Goal: Information Seeking & Learning: Learn about a topic

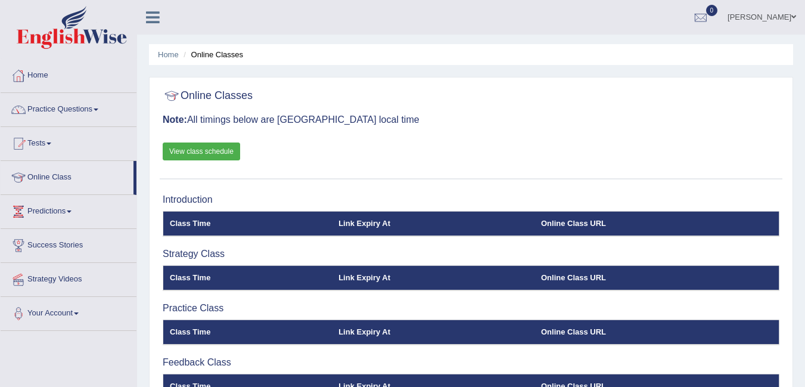
click at [38, 73] on link "Home" at bounding box center [69, 74] width 136 height 30
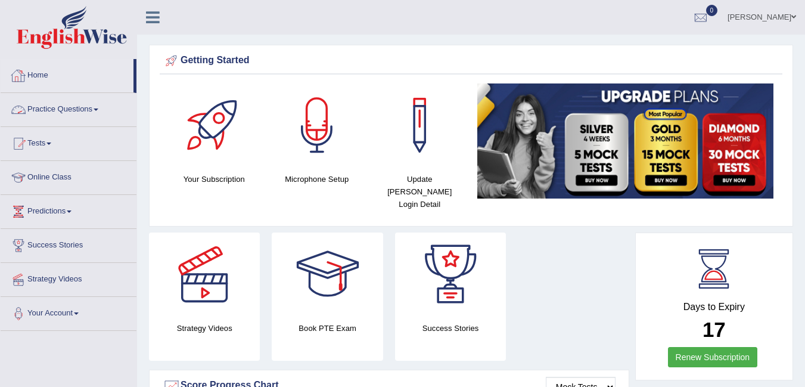
click at [39, 77] on link "Home" at bounding box center [67, 74] width 133 height 30
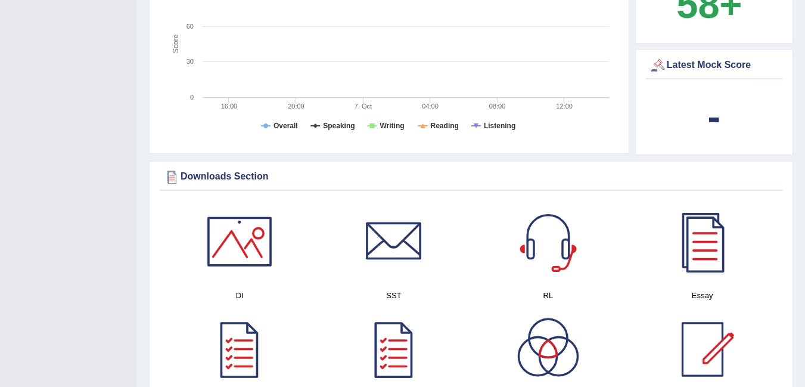
scroll to position [451, 0]
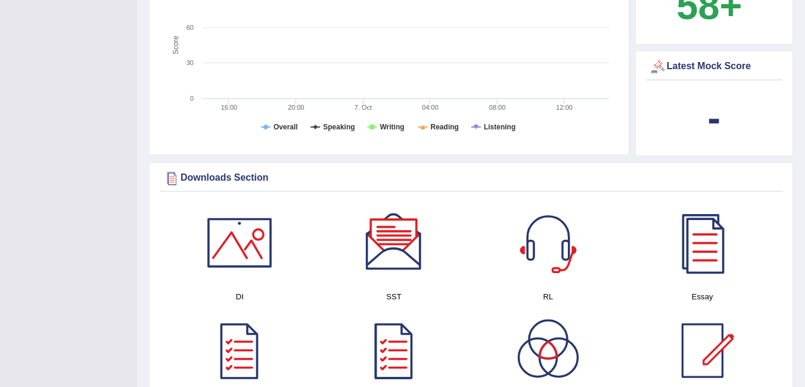
click at [174, 169] on div at bounding box center [172, 178] width 18 height 18
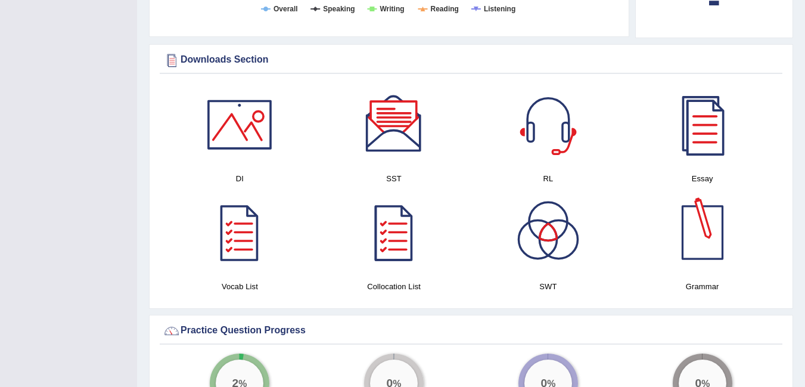
scroll to position [570, 0]
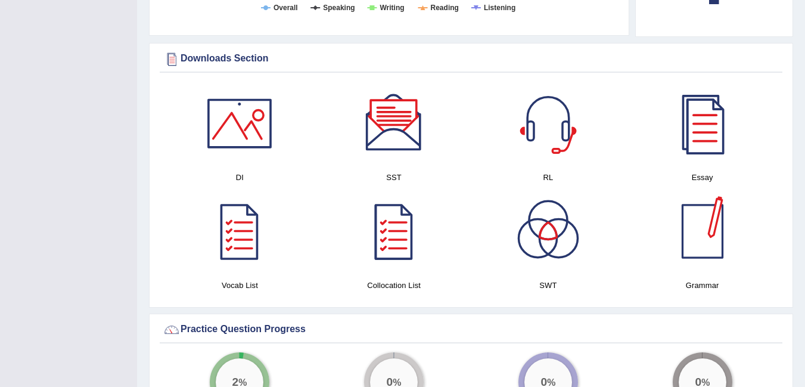
click at [704, 235] on div at bounding box center [702, 231] width 83 height 83
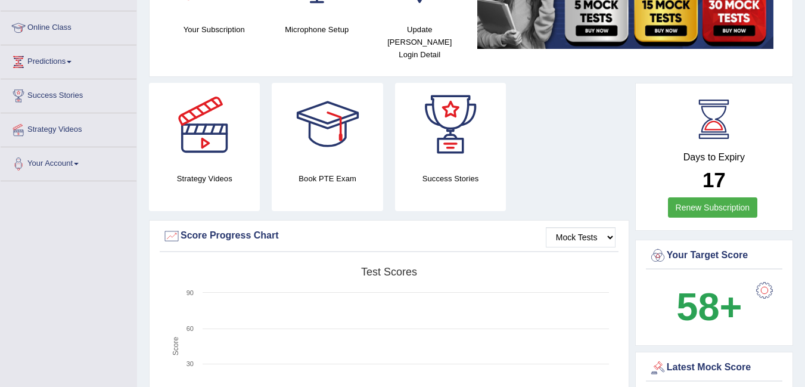
scroll to position [0, 0]
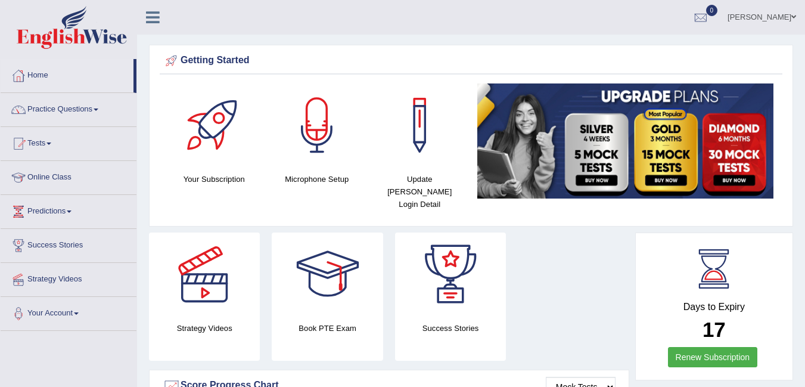
click at [83, 108] on link "Practice Questions" at bounding box center [69, 108] width 136 height 30
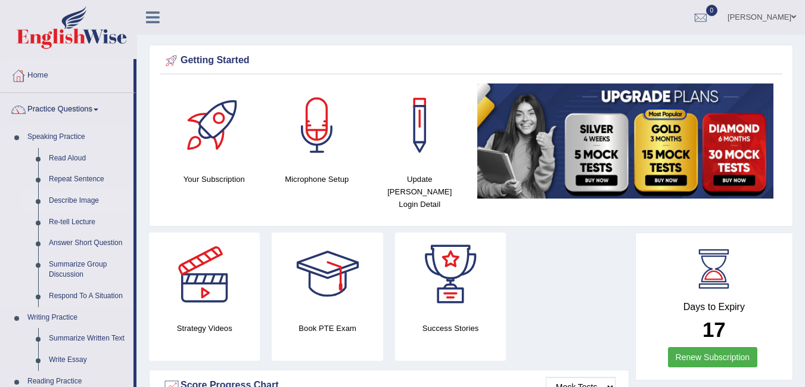
click at [90, 202] on link "Describe Image" at bounding box center [89, 200] width 90 height 21
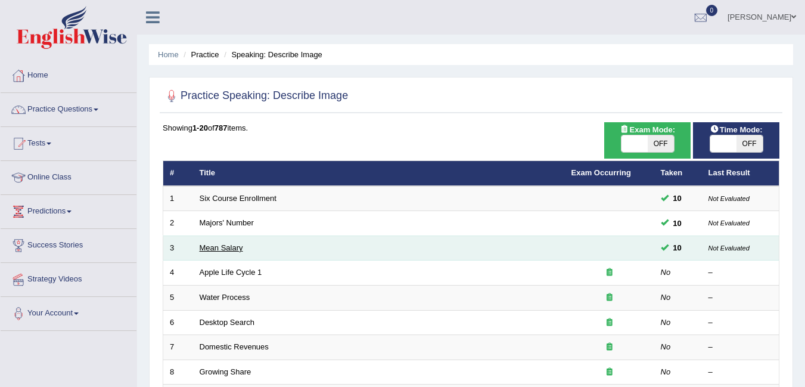
click at [201, 246] on link "Mean Salary" at bounding box center [222, 247] width 44 height 9
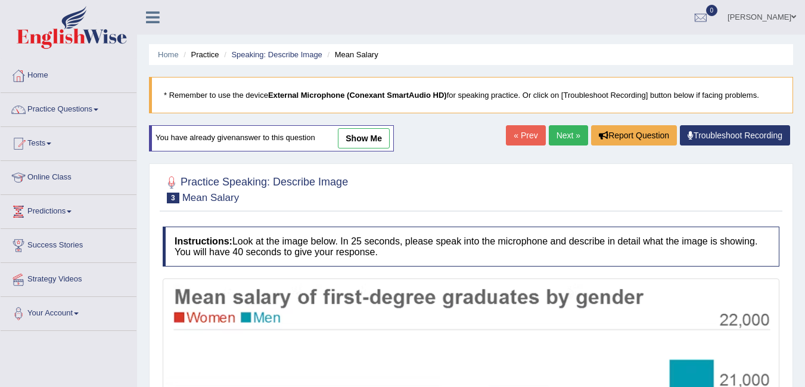
click at [531, 196] on div at bounding box center [471, 188] width 617 height 36
click at [557, 134] on link "Next »" at bounding box center [568, 135] width 39 height 20
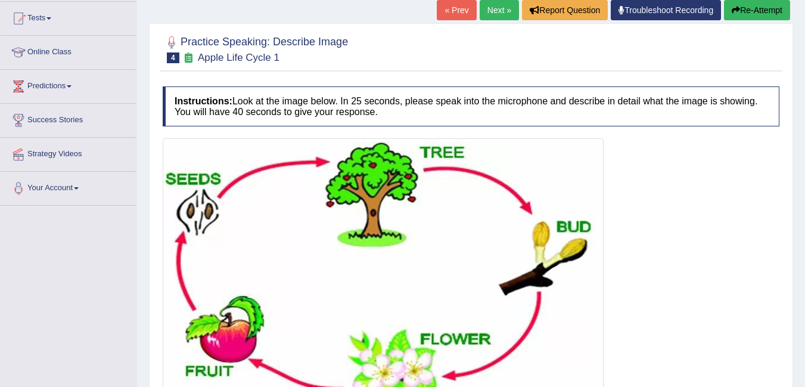
scroll to position [125, 0]
click at [443, 10] on link "« Prev" at bounding box center [456, 10] width 39 height 20
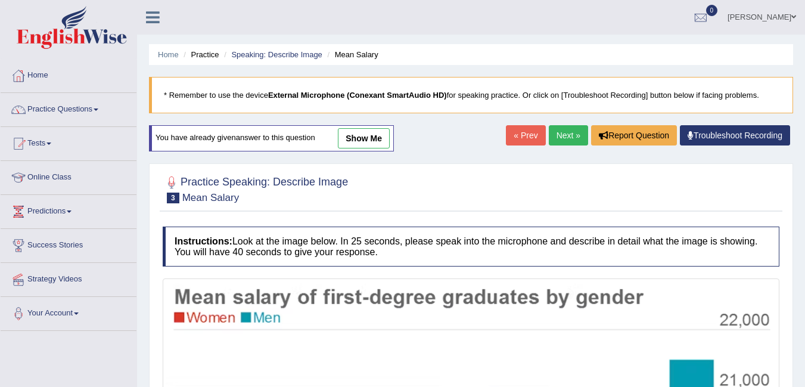
click at [564, 137] on link "Next »" at bounding box center [568, 135] width 39 height 20
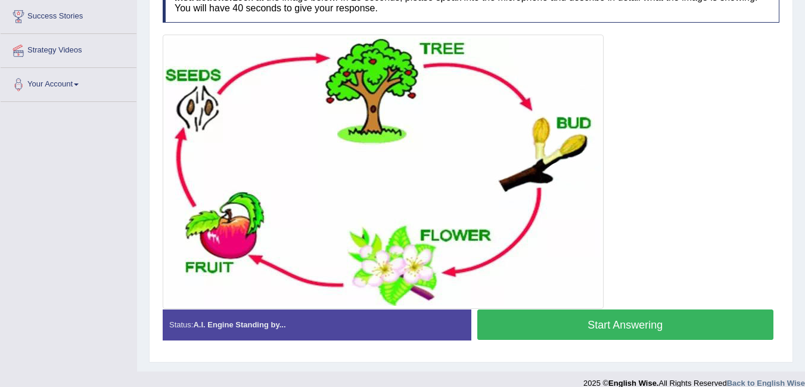
scroll to position [243, 0]
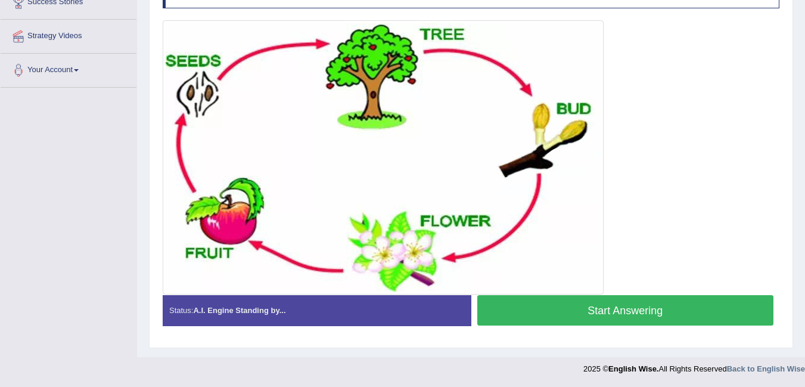
click at [601, 307] on button "Start Answering" at bounding box center [625, 310] width 297 height 30
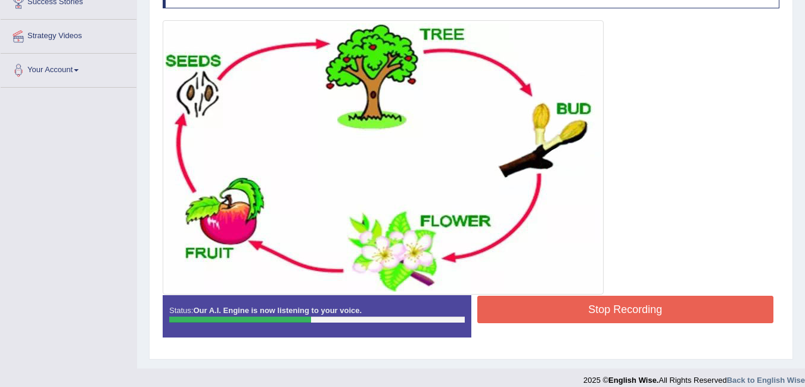
click at [696, 307] on button "Stop Recording" at bounding box center [625, 309] width 297 height 27
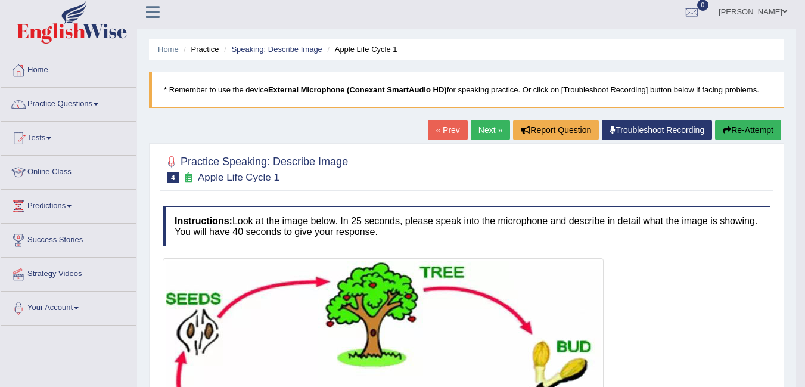
scroll to position [0, 0]
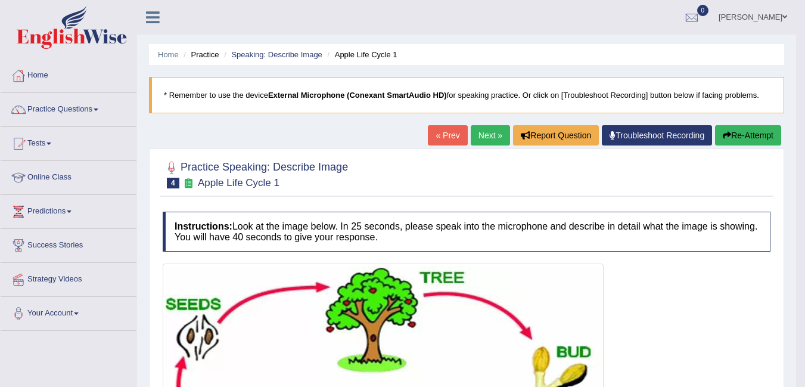
click at [749, 140] on button "Re-Attempt" at bounding box center [748, 135] width 66 height 20
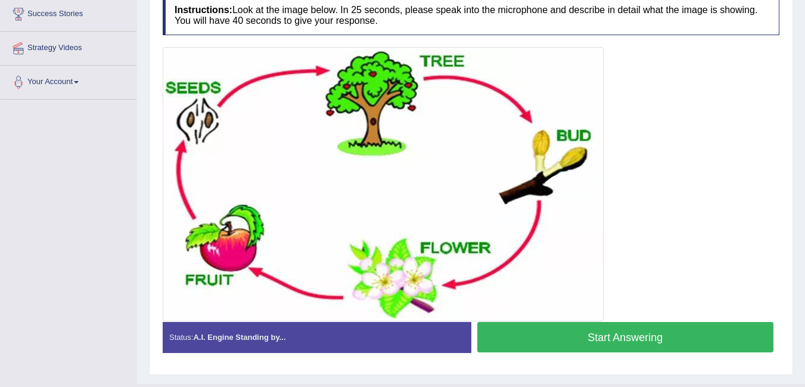
scroll to position [231, 0]
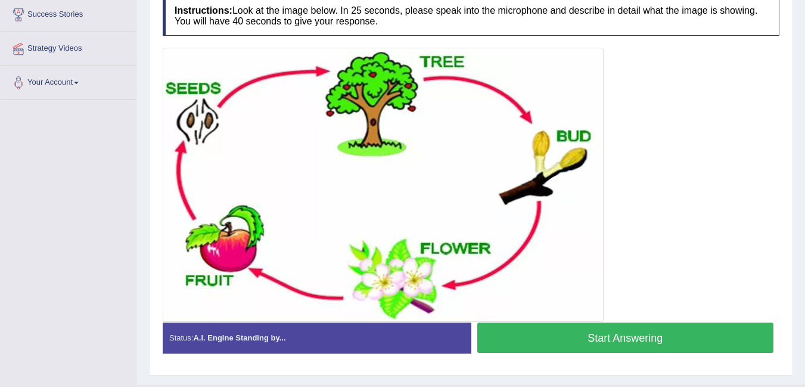
click at [211, 154] on img at bounding box center [383, 185] width 435 height 268
click at [708, 339] on button "Start Answering" at bounding box center [625, 337] width 297 height 30
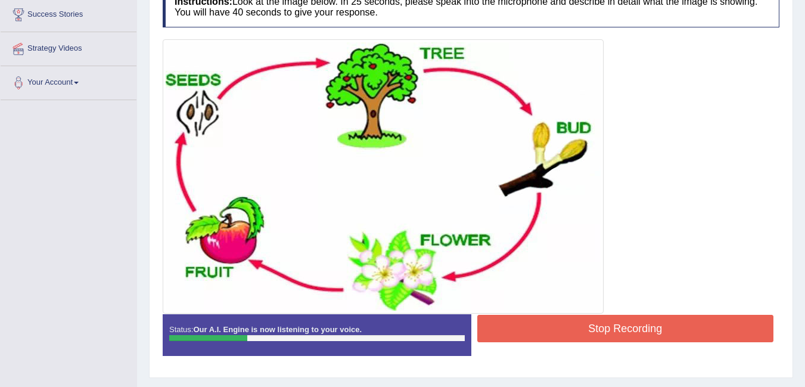
click at [560, 328] on button "Stop Recording" at bounding box center [625, 328] width 297 height 27
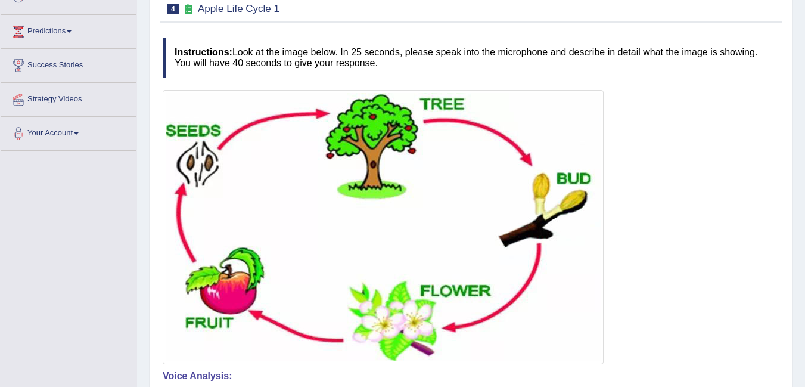
scroll to position [0, 0]
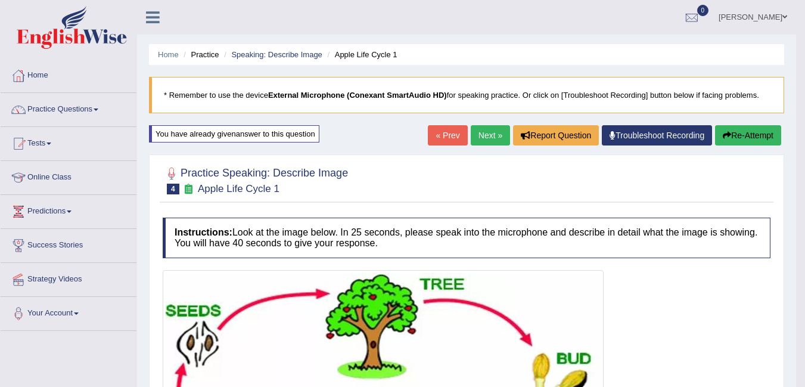
click at [746, 133] on button "Re-Attempt" at bounding box center [748, 135] width 66 height 20
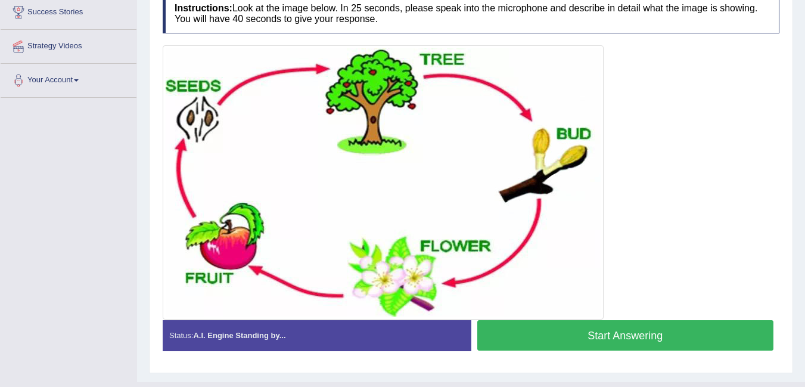
scroll to position [234, 0]
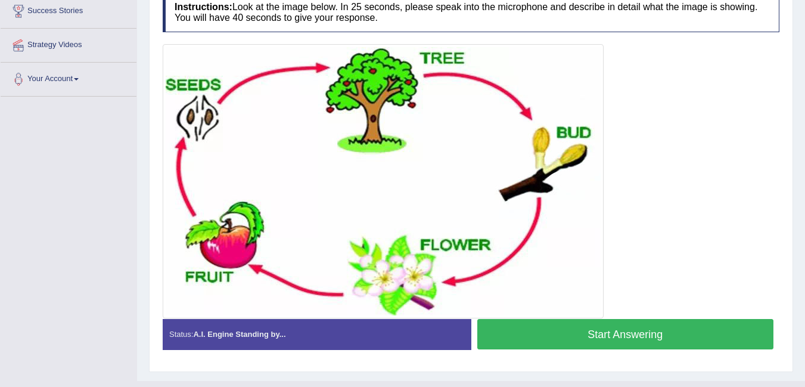
click at [701, 336] on button "Start Answering" at bounding box center [625, 334] width 297 height 30
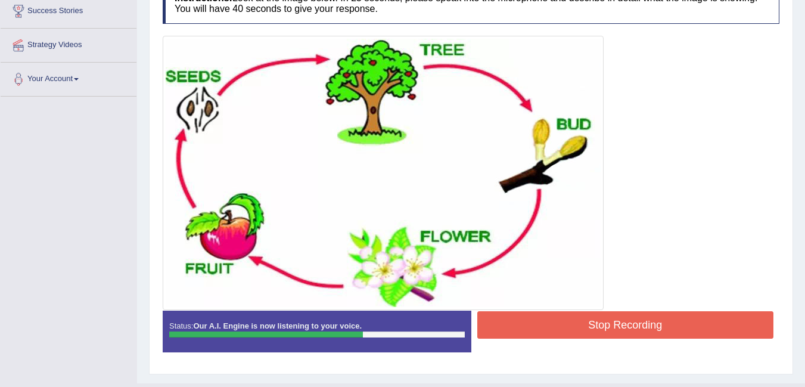
click at [704, 329] on button "Stop Recording" at bounding box center [625, 324] width 297 height 27
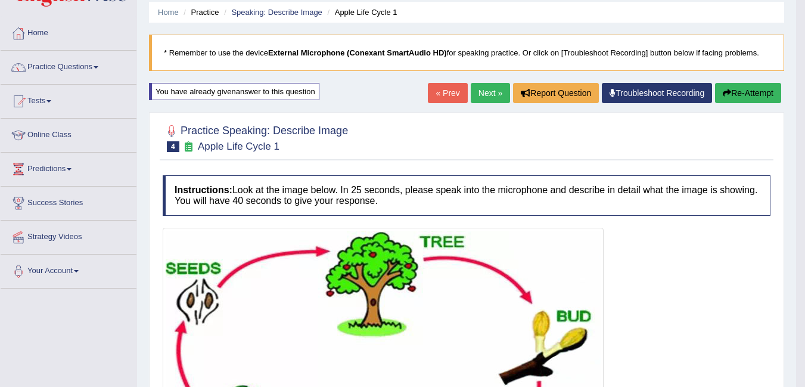
scroll to position [0, 0]
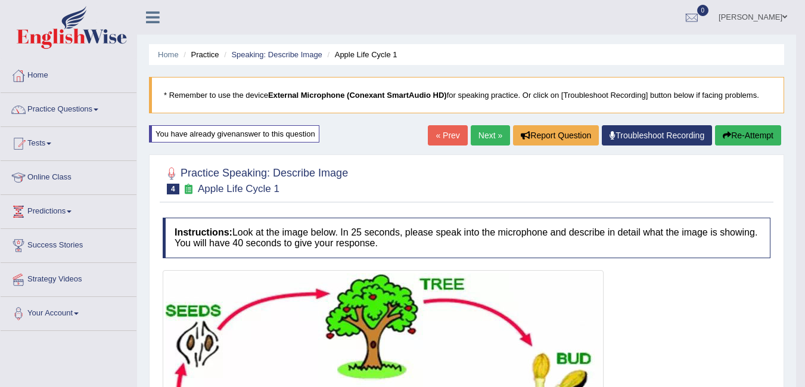
click at [743, 132] on button "Re-Attempt" at bounding box center [748, 135] width 66 height 20
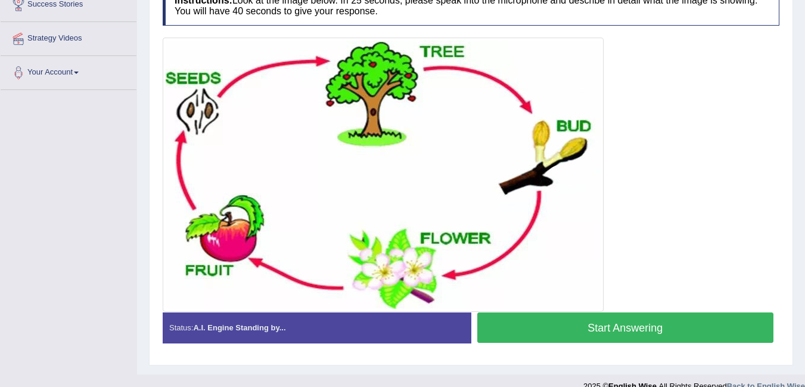
scroll to position [242, 0]
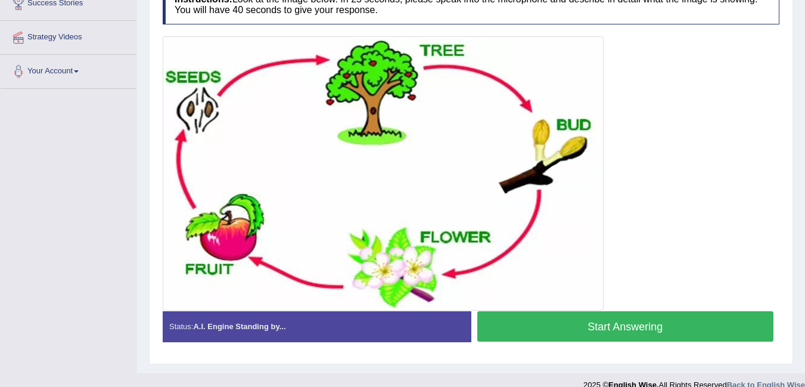
click at [703, 330] on button "Start Answering" at bounding box center [625, 326] width 297 height 30
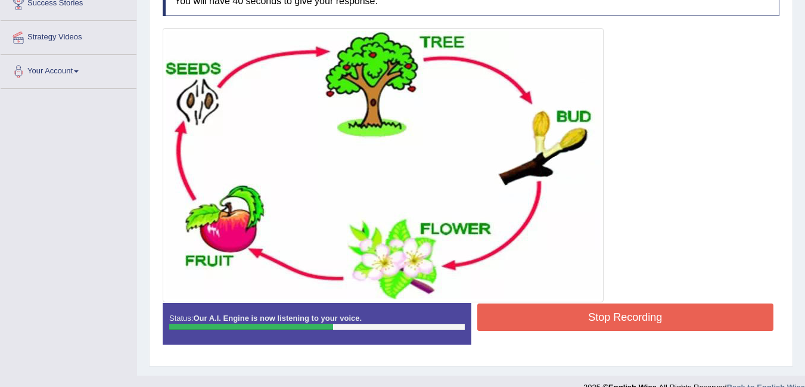
click at [635, 324] on button "Stop Recording" at bounding box center [625, 316] width 297 height 27
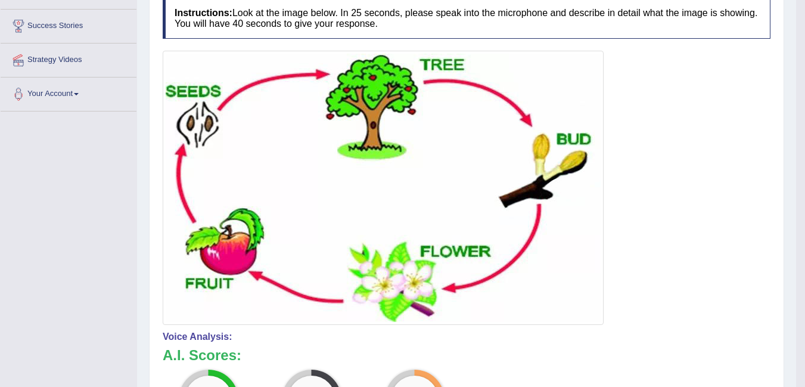
scroll to position [107, 0]
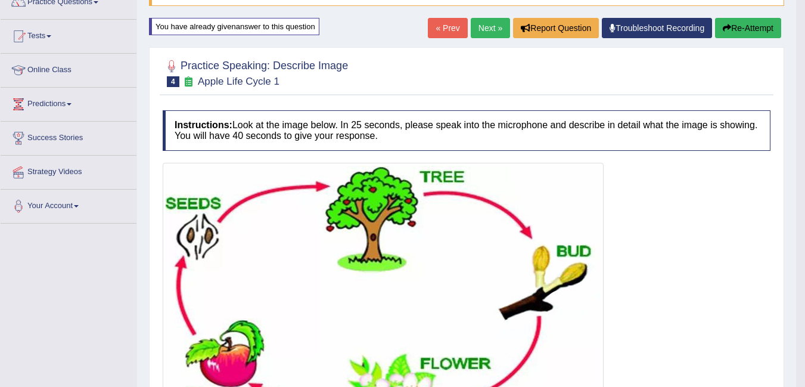
click at [757, 31] on button "Re-Attempt" at bounding box center [748, 28] width 66 height 20
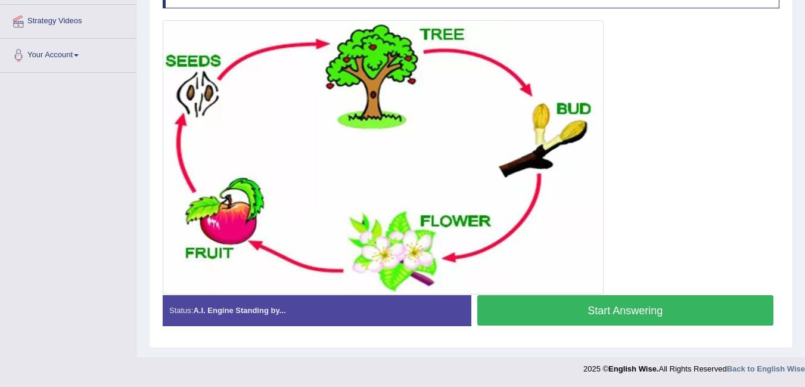
click at [687, 309] on button "Start Answering" at bounding box center [625, 310] width 297 height 30
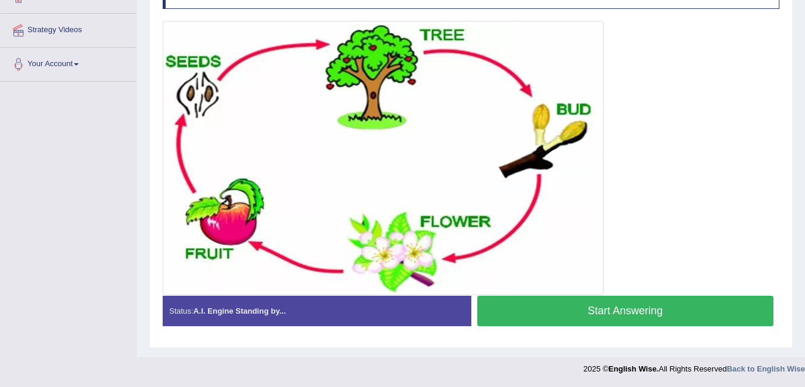
scroll to position [258, 0]
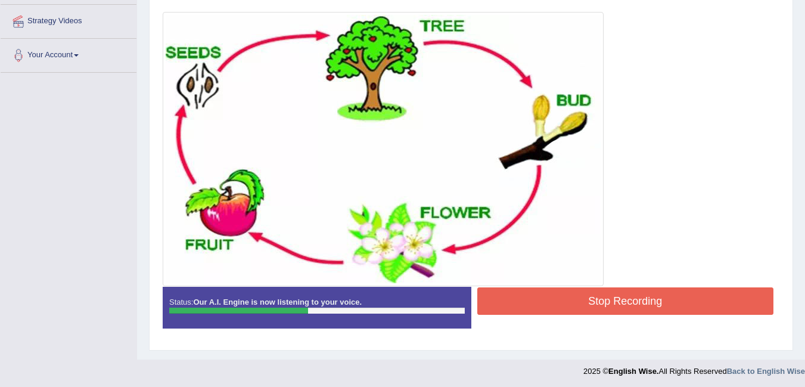
click at [715, 304] on button "Stop Recording" at bounding box center [625, 300] width 297 height 27
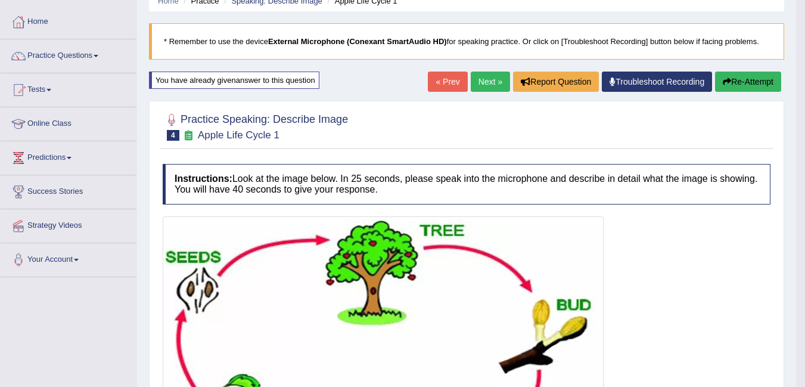
scroll to position [0, 0]
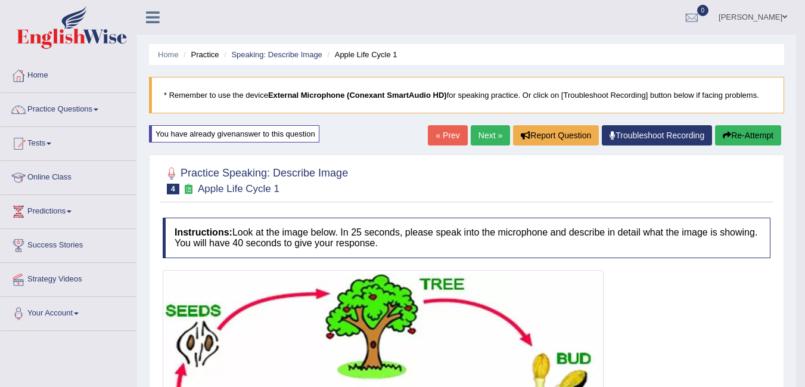
click at [485, 132] on link "Next »" at bounding box center [490, 135] width 39 height 20
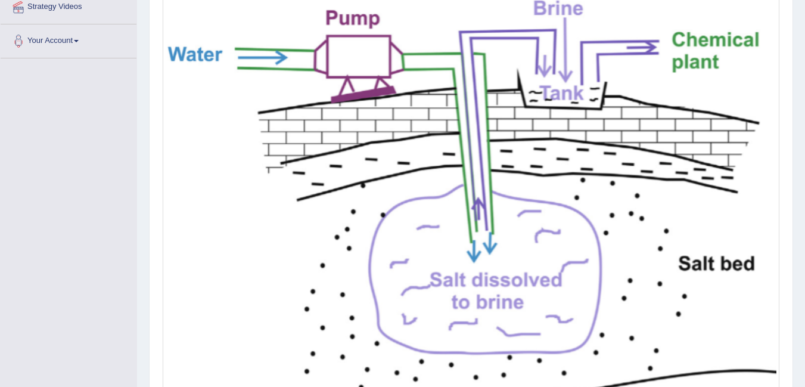
scroll to position [237, 0]
